Goal: Task Accomplishment & Management: Manage account settings

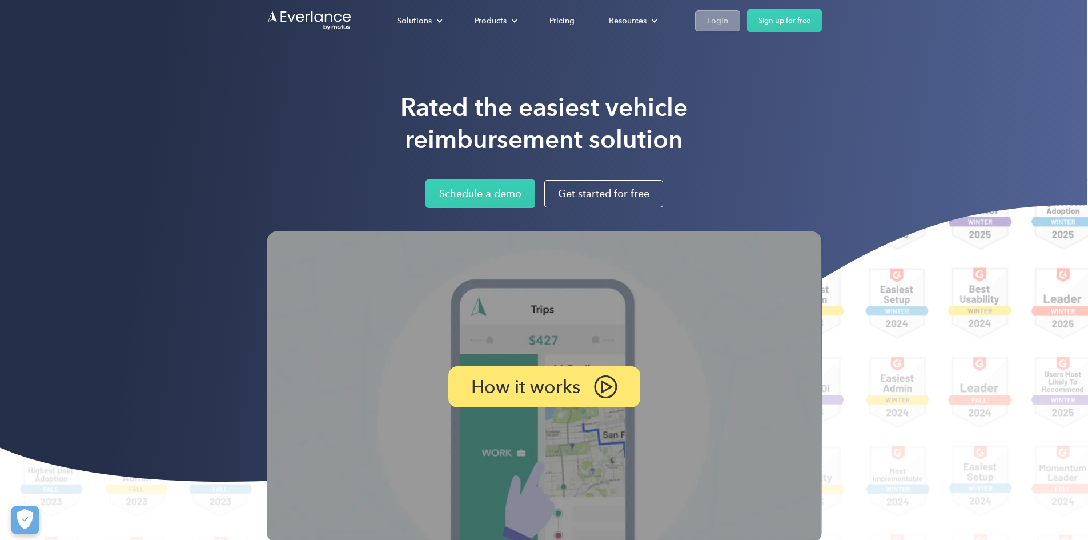
click at [728, 22] on div "Login" at bounding box center [717, 21] width 21 height 14
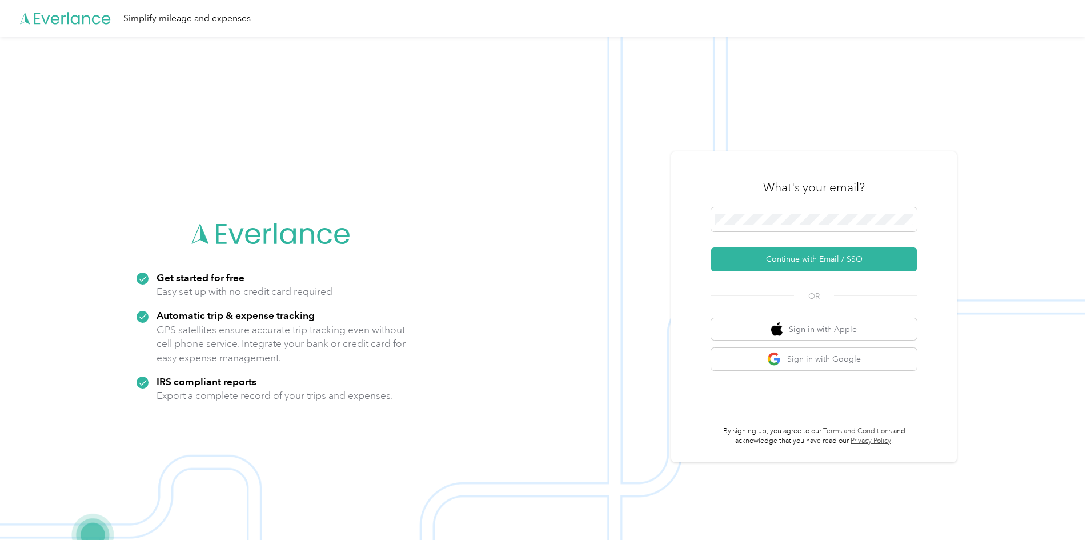
click at [763, 232] on div at bounding box center [814, 221] width 206 height 28
click at [762, 225] on span at bounding box center [814, 219] width 206 height 24
click at [840, 251] on button "Continue with Email / SSO" at bounding box center [814, 259] width 206 height 24
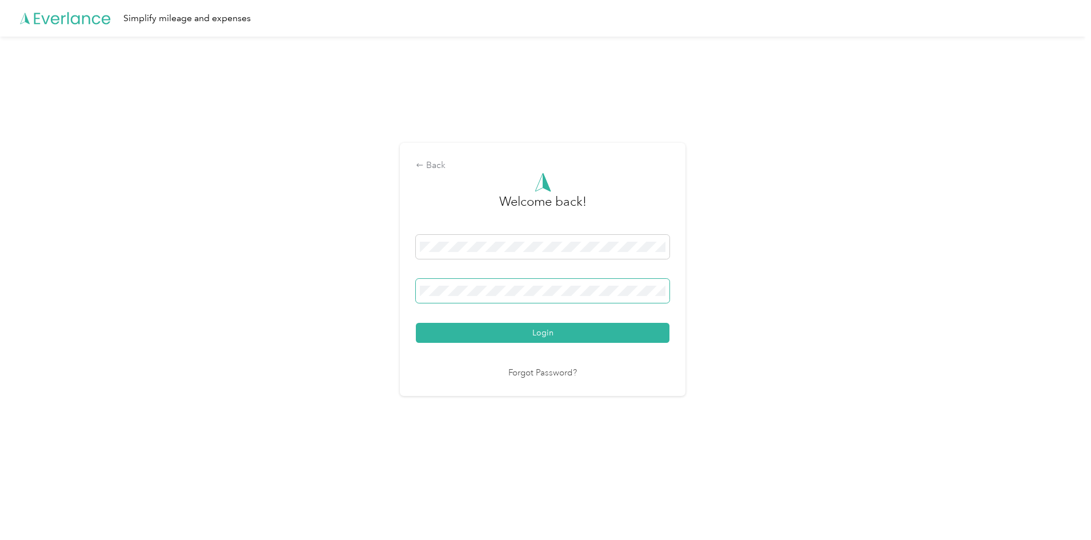
click at [416, 323] on button "Login" at bounding box center [543, 333] width 254 height 20
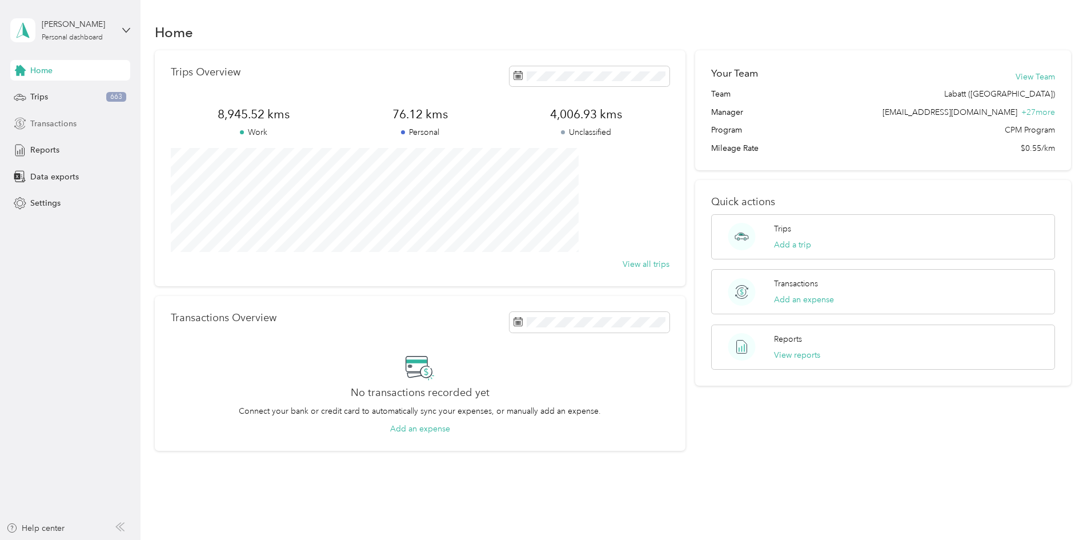
click at [75, 121] on span "Transactions" at bounding box center [53, 124] width 46 height 12
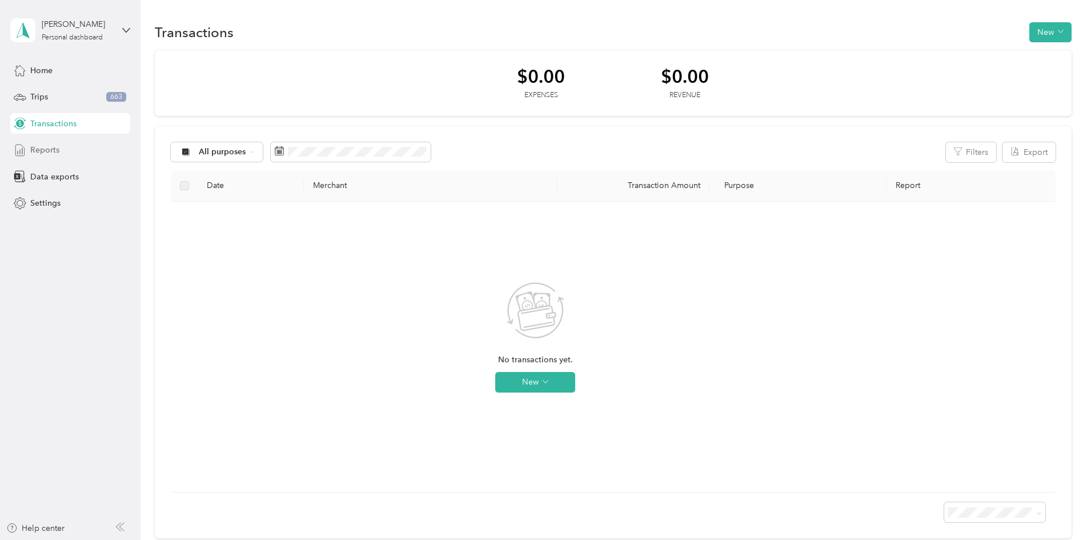
click at [73, 151] on div "Reports" at bounding box center [70, 150] width 120 height 21
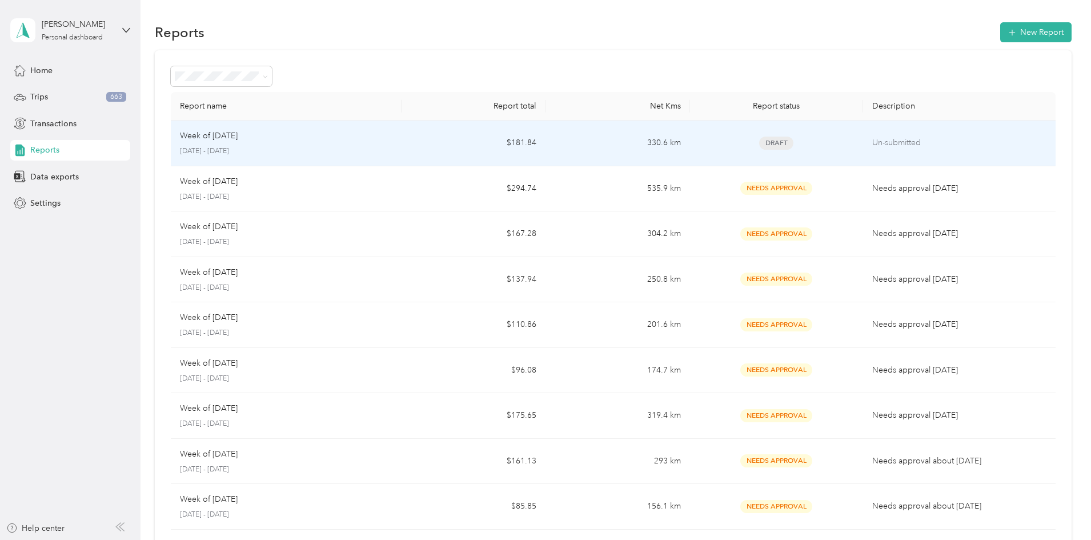
click at [667, 150] on td "330.6 km" at bounding box center [618, 144] width 144 height 46
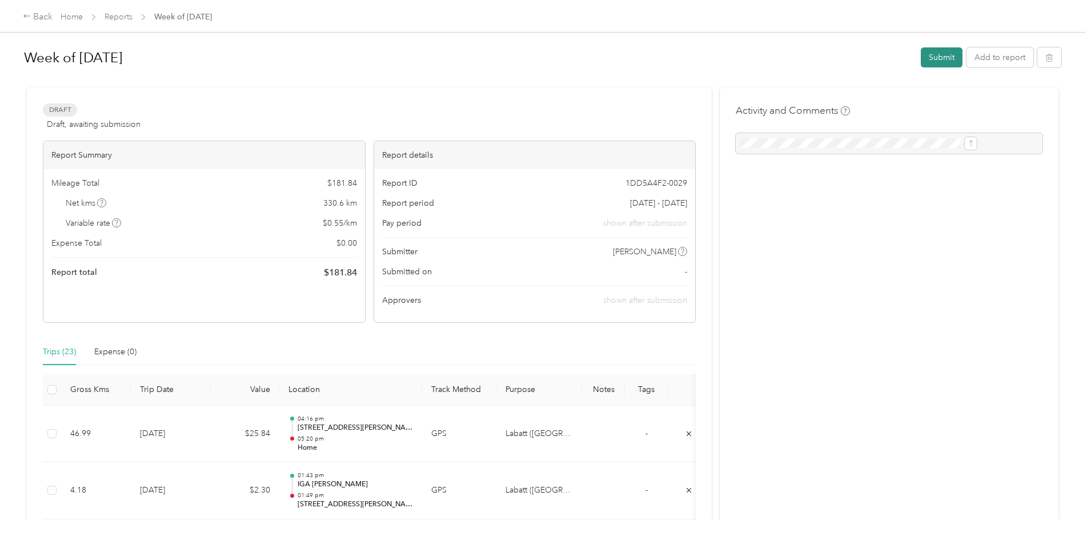
click at [921, 56] on button "Submit" at bounding box center [942, 57] width 42 height 20
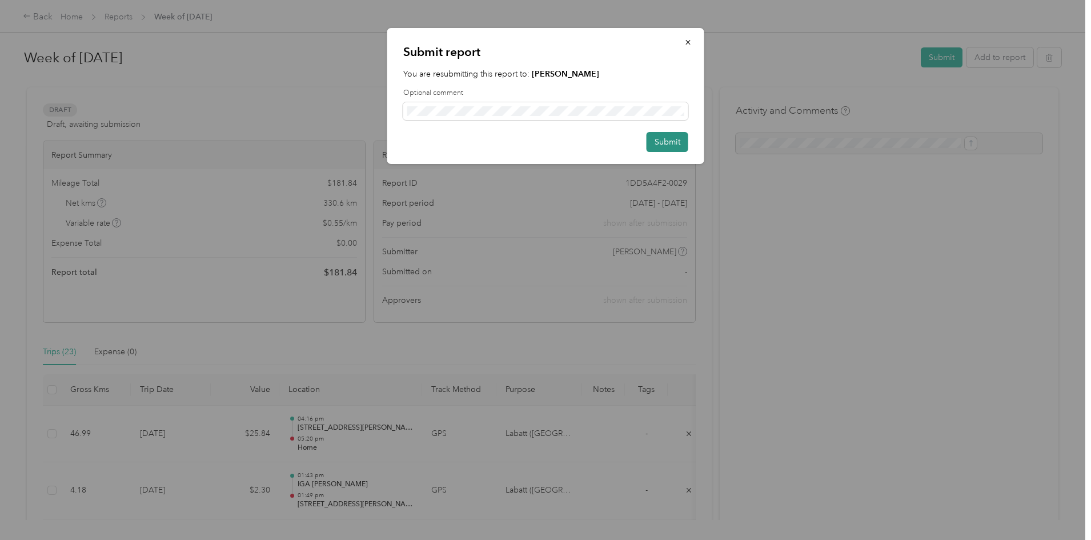
click at [673, 139] on button "Submit" at bounding box center [668, 142] width 42 height 20
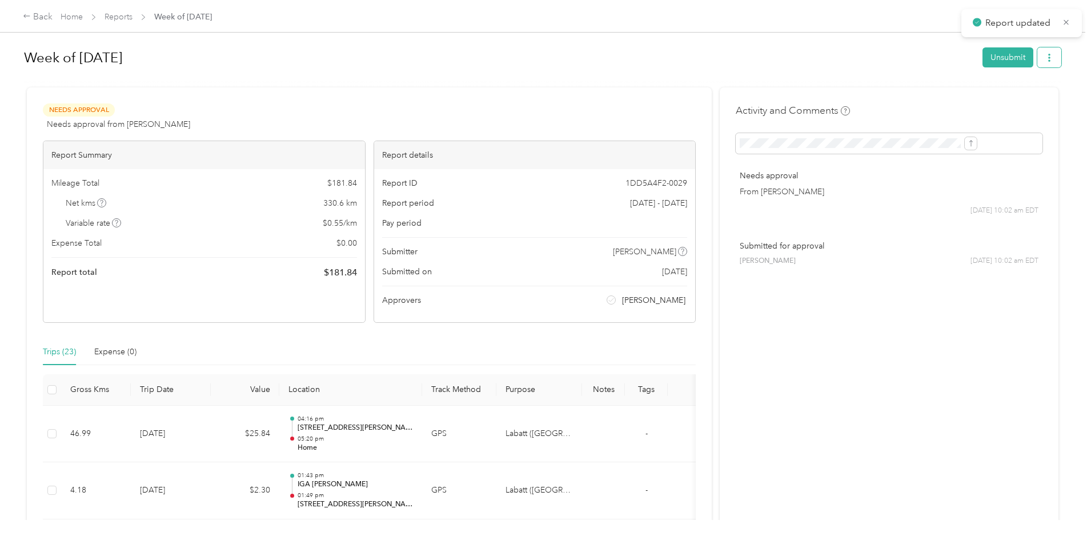
click at [1037, 63] on button "button" at bounding box center [1049, 57] width 24 height 20
click at [932, 98] on span "Download" at bounding box center [923, 100] width 38 height 12
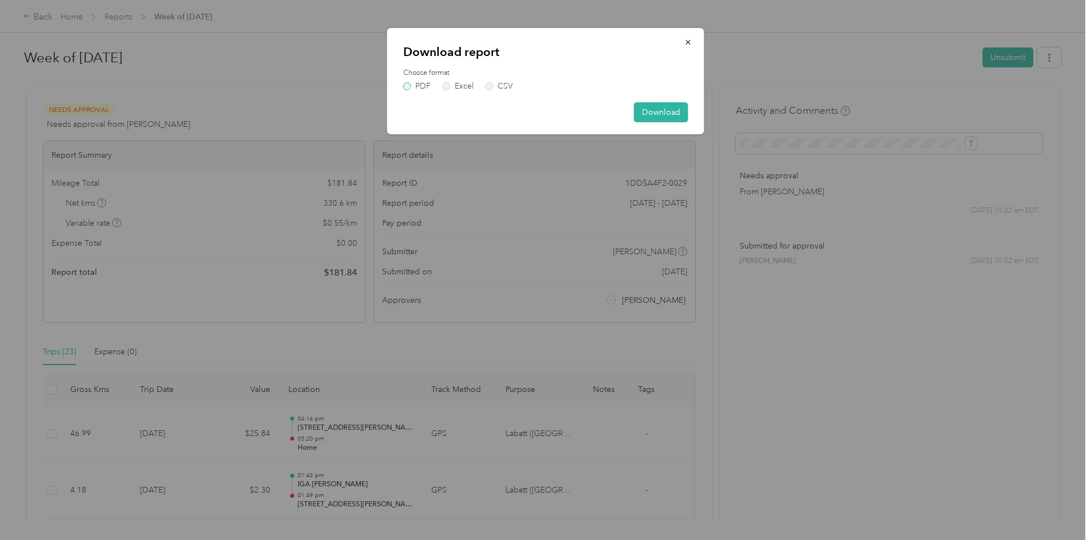
click at [416, 83] on label "PDF" at bounding box center [416, 86] width 27 height 8
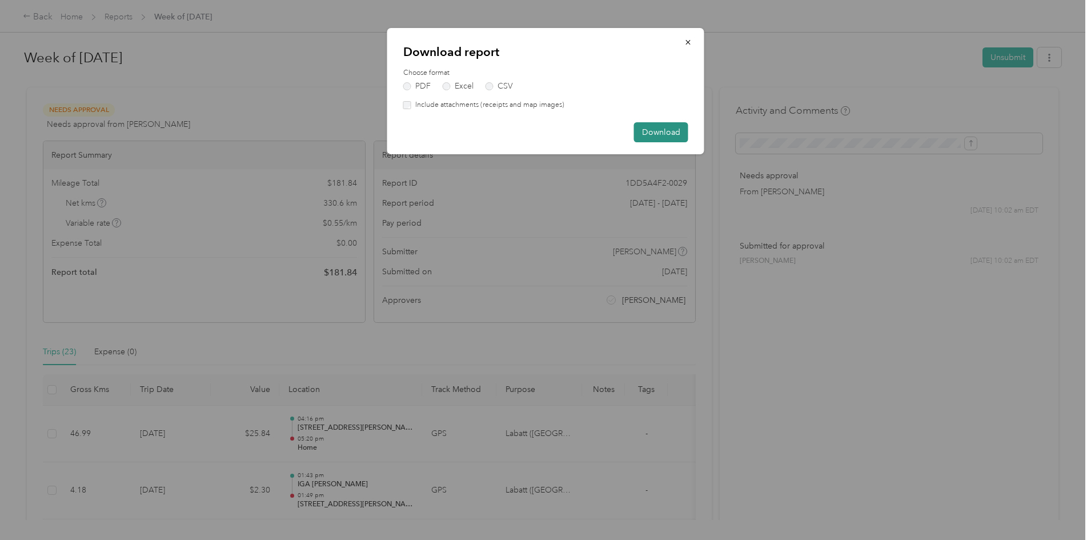
click at [639, 131] on button "Download" at bounding box center [661, 132] width 54 height 20
